Goal: Transaction & Acquisition: Purchase product/service

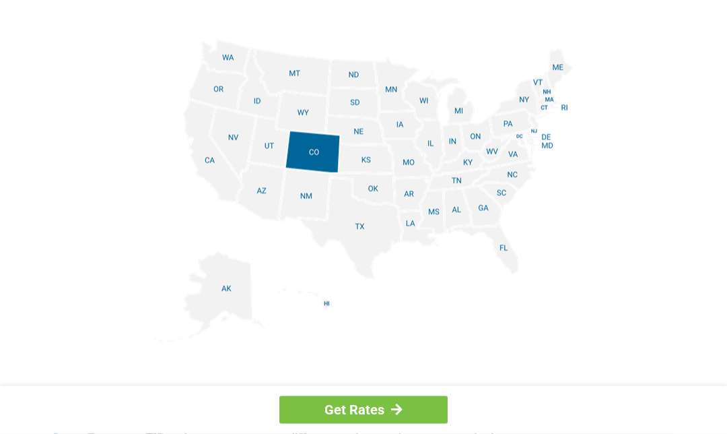
scroll to position [1653, 0]
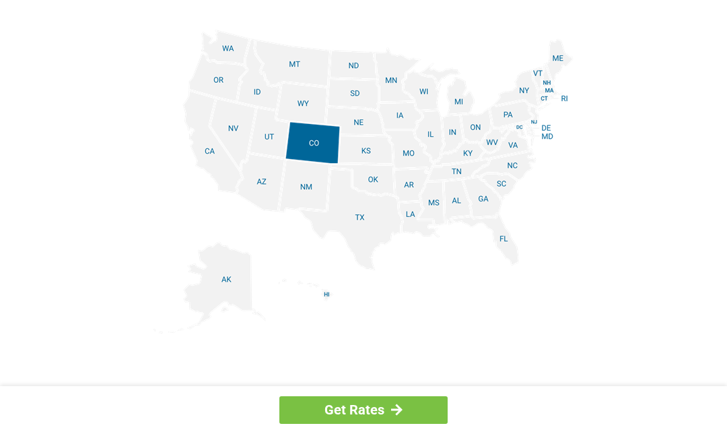
click at [259, 89] on img at bounding box center [364, 182] width 420 height 304
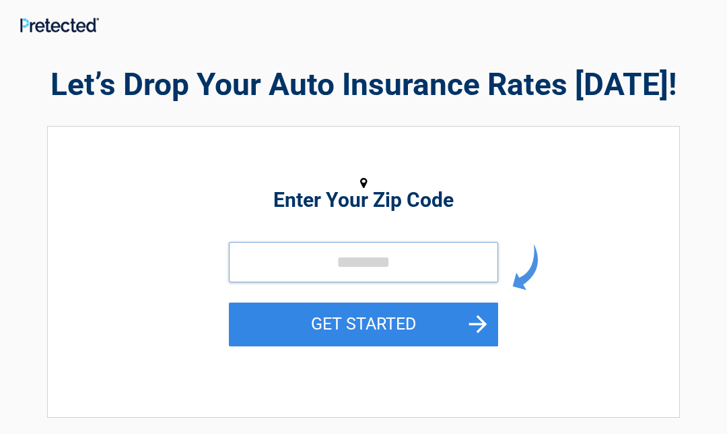
click at [273, 257] on input "tel" at bounding box center [363, 262] width 269 height 40
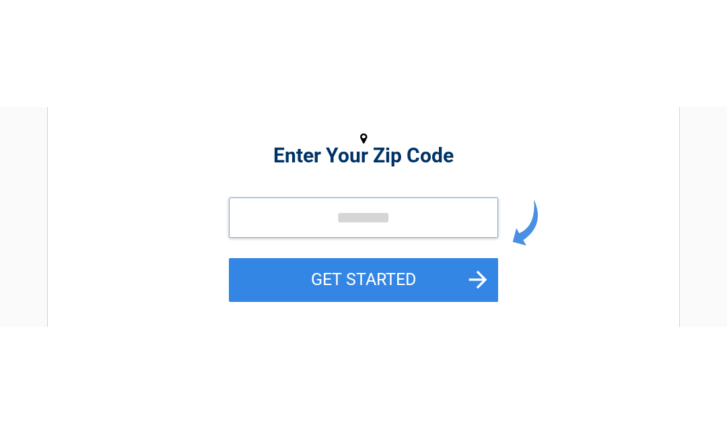
scroll to position [152, 0]
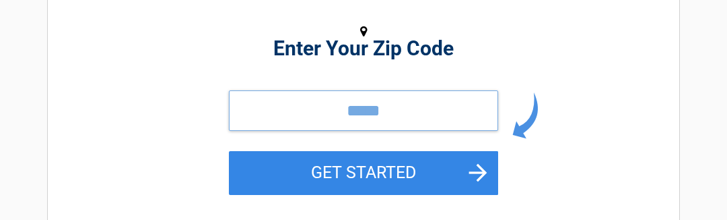
type input "*****"
click at [302, 177] on button "GET STARTED" at bounding box center [363, 173] width 269 height 44
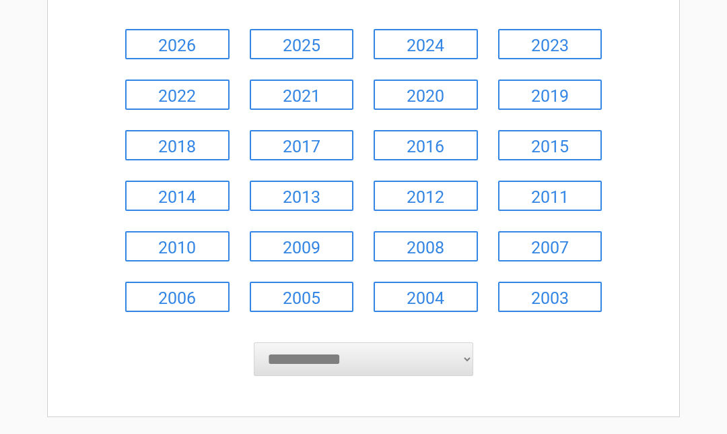
scroll to position [171, 0]
click at [539, 200] on link "2011" at bounding box center [550, 195] width 104 height 30
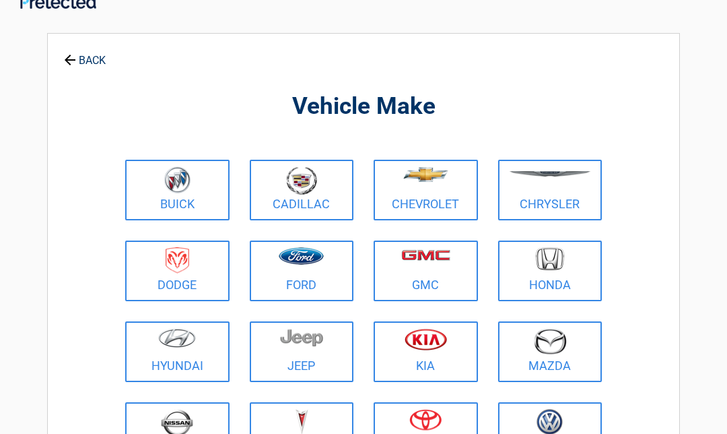
scroll to position [0, 0]
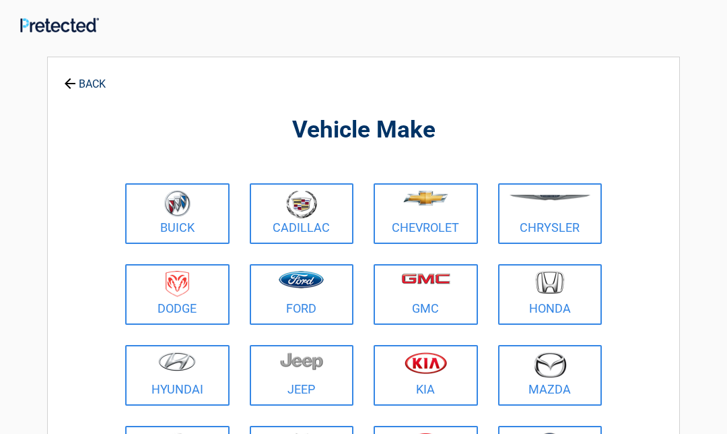
click at [563, 209] on figure at bounding box center [550, 205] width 88 height 30
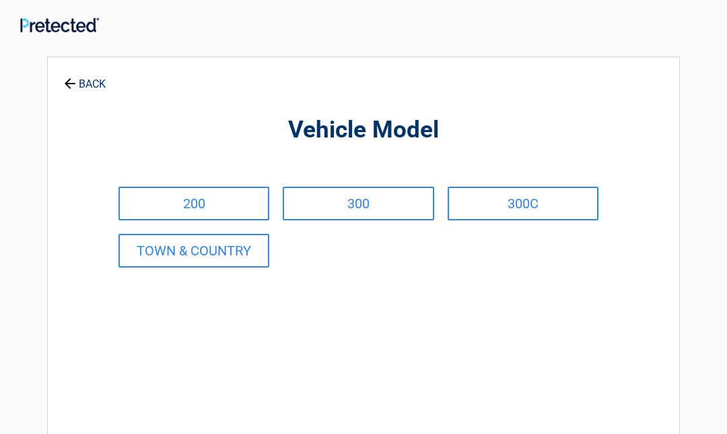
click at [204, 253] on link "TOWN & COUNTRY" at bounding box center [194, 251] width 151 height 34
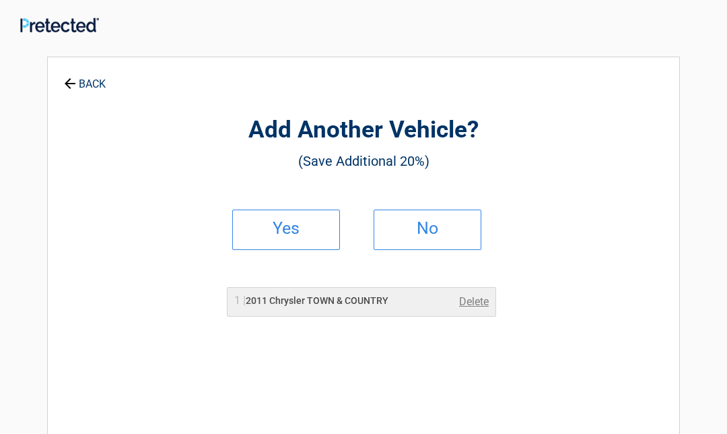
click at [419, 229] on h2 "No" at bounding box center [427, 228] width 79 height 9
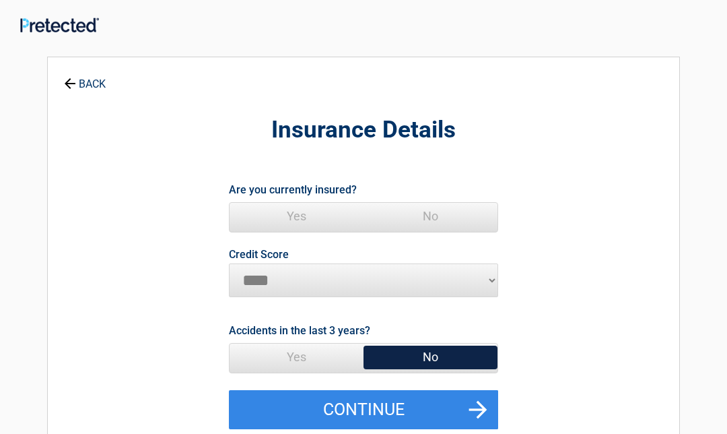
click at [293, 205] on span "Yes" at bounding box center [297, 216] width 134 height 27
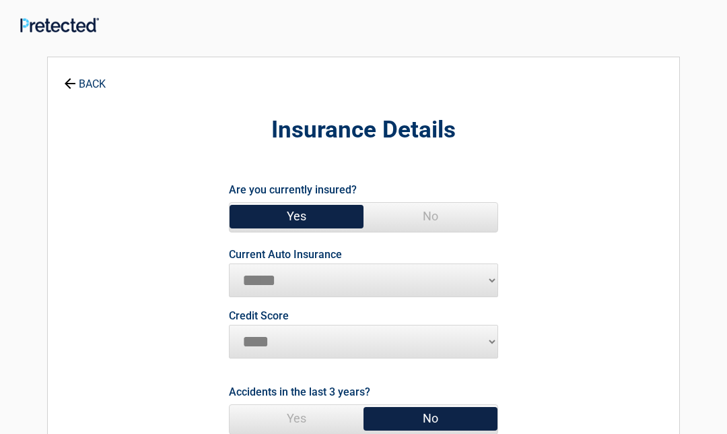
click at [263, 276] on select "**********" at bounding box center [363, 280] width 269 height 34
select select "**********"
click at [333, 319] on p "Credit Score ********* **** ******* ****" at bounding box center [363, 334] width 269 height 48
click at [298, 342] on select "********* **** ******* ****" at bounding box center [363, 342] width 269 height 34
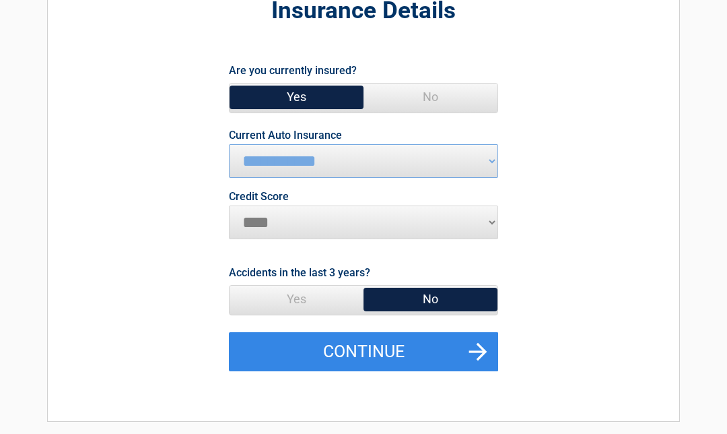
scroll to position [124, 0]
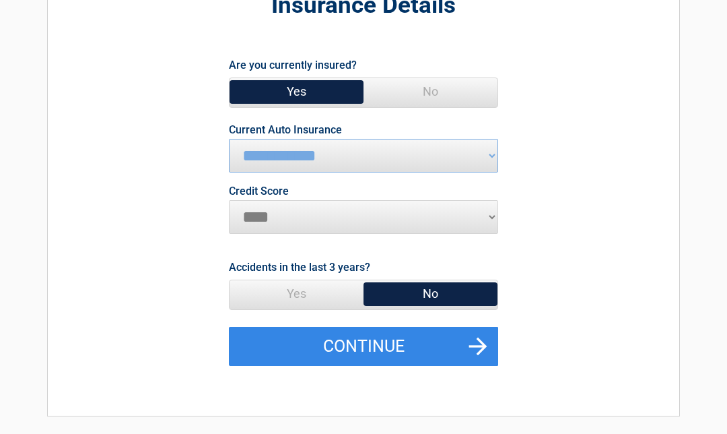
click at [342, 346] on button "Continue" at bounding box center [363, 346] width 269 height 39
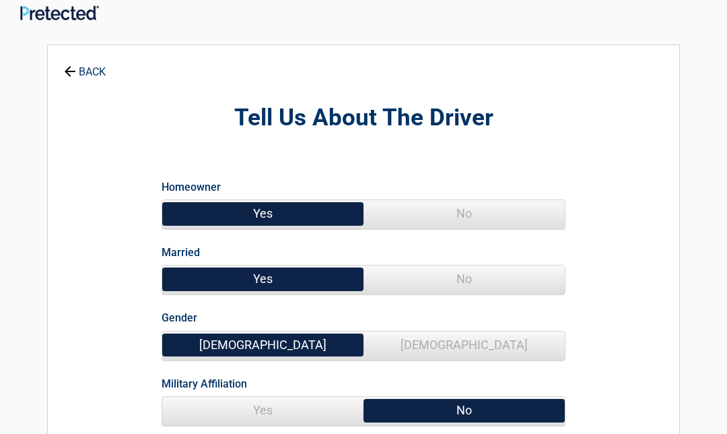
scroll to position [0, 0]
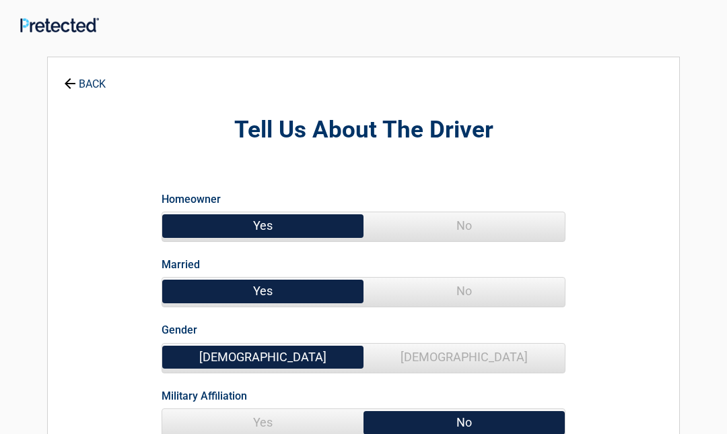
click at [431, 285] on span "No" at bounding box center [464, 290] width 201 height 27
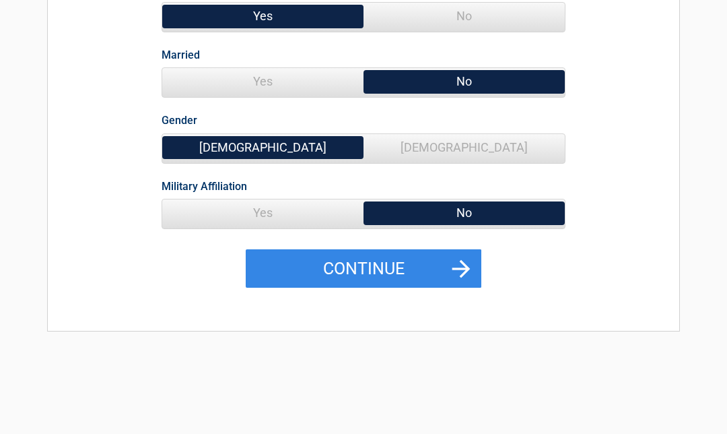
scroll to position [209, 0]
click at [424, 153] on span "Female" at bounding box center [464, 147] width 201 height 27
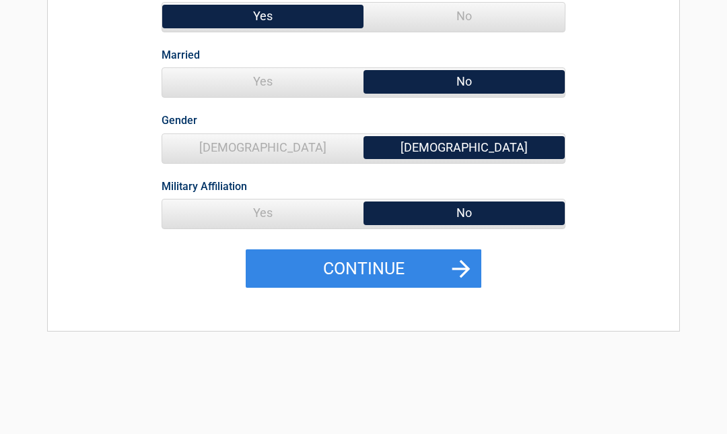
click at [311, 266] on button "Continue" at bounding box center [364, 268] width 236 height 39
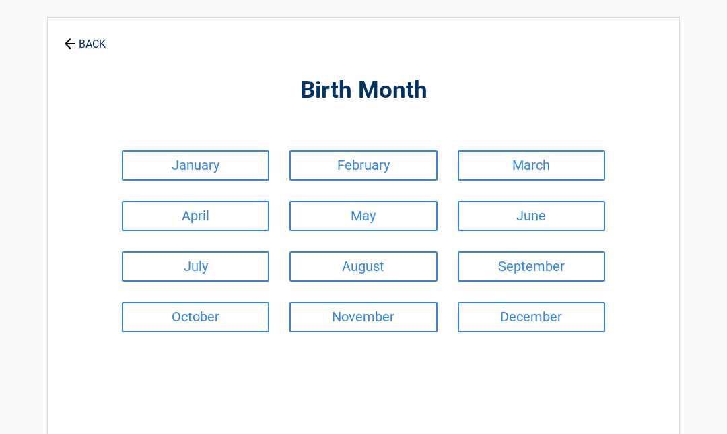
scroll to position [0, 0]
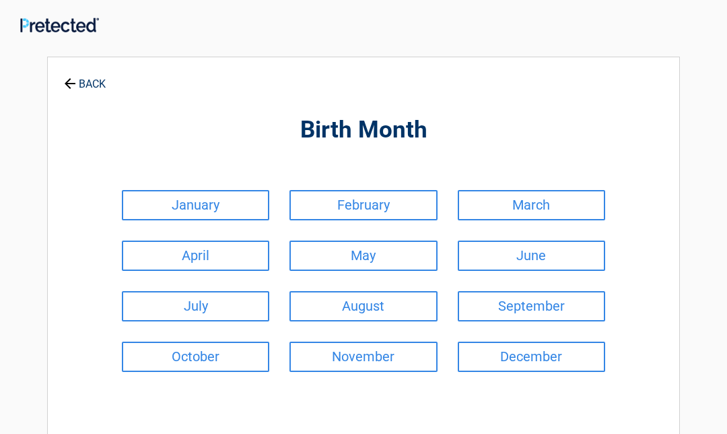
click at [220, 350] on link "October" at bounding box center [195, 356] width 147 height 30
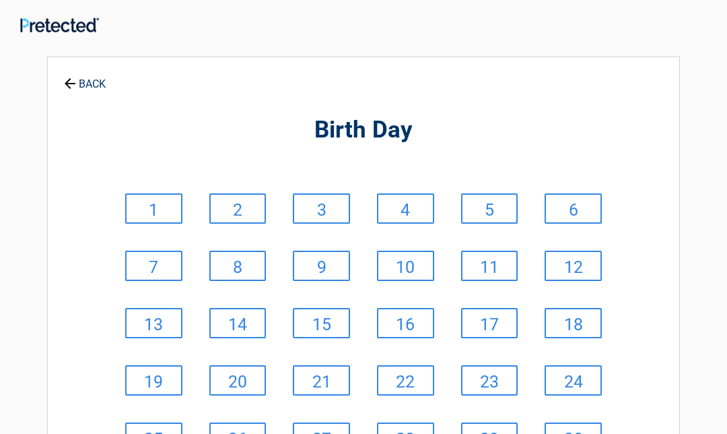
click at [233, 272] on link "8" at bounding box center [237, 265] width 57 height 30
